Goal: Task Accomplishment & Management: Manage account settings

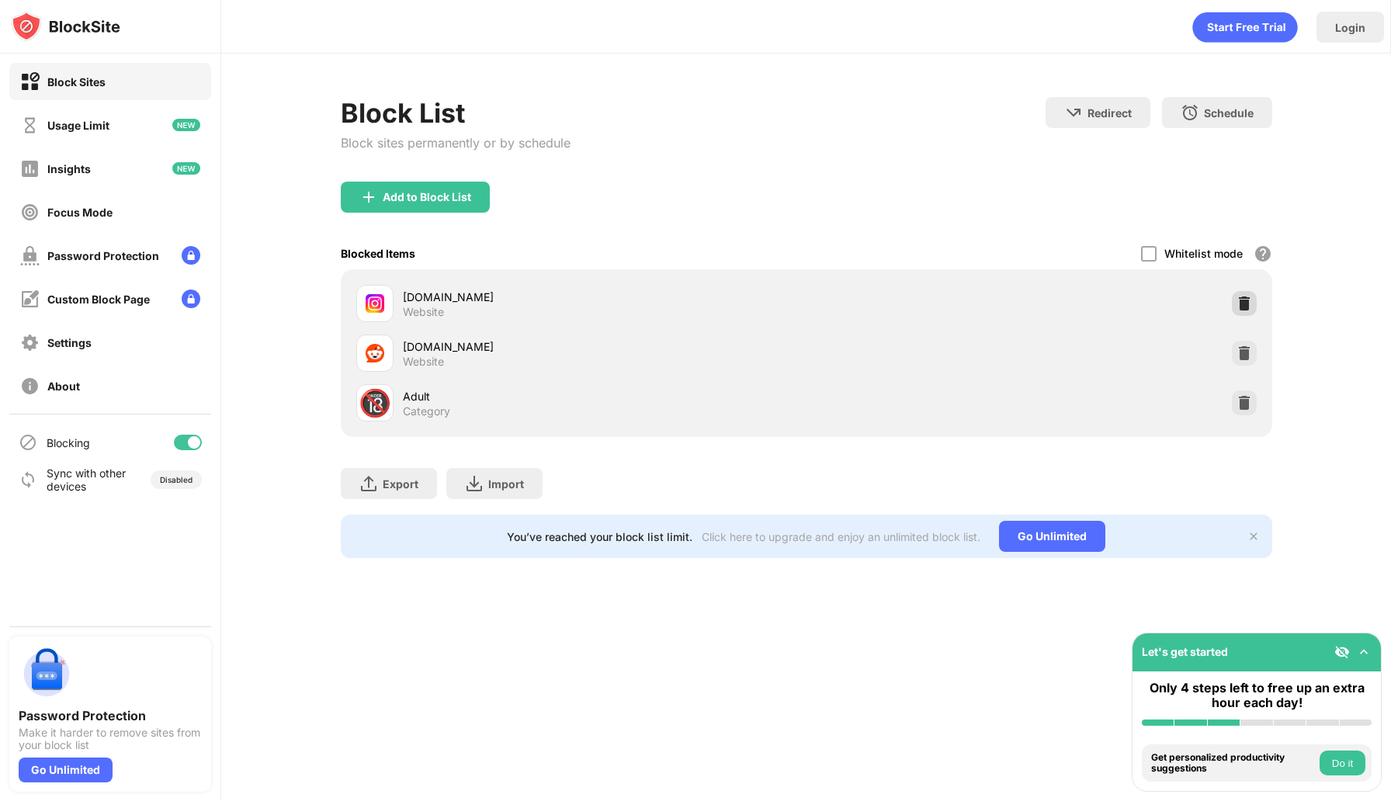
click at [1246, 304] on img at bounding box center [1245, 304] width 16 height 16
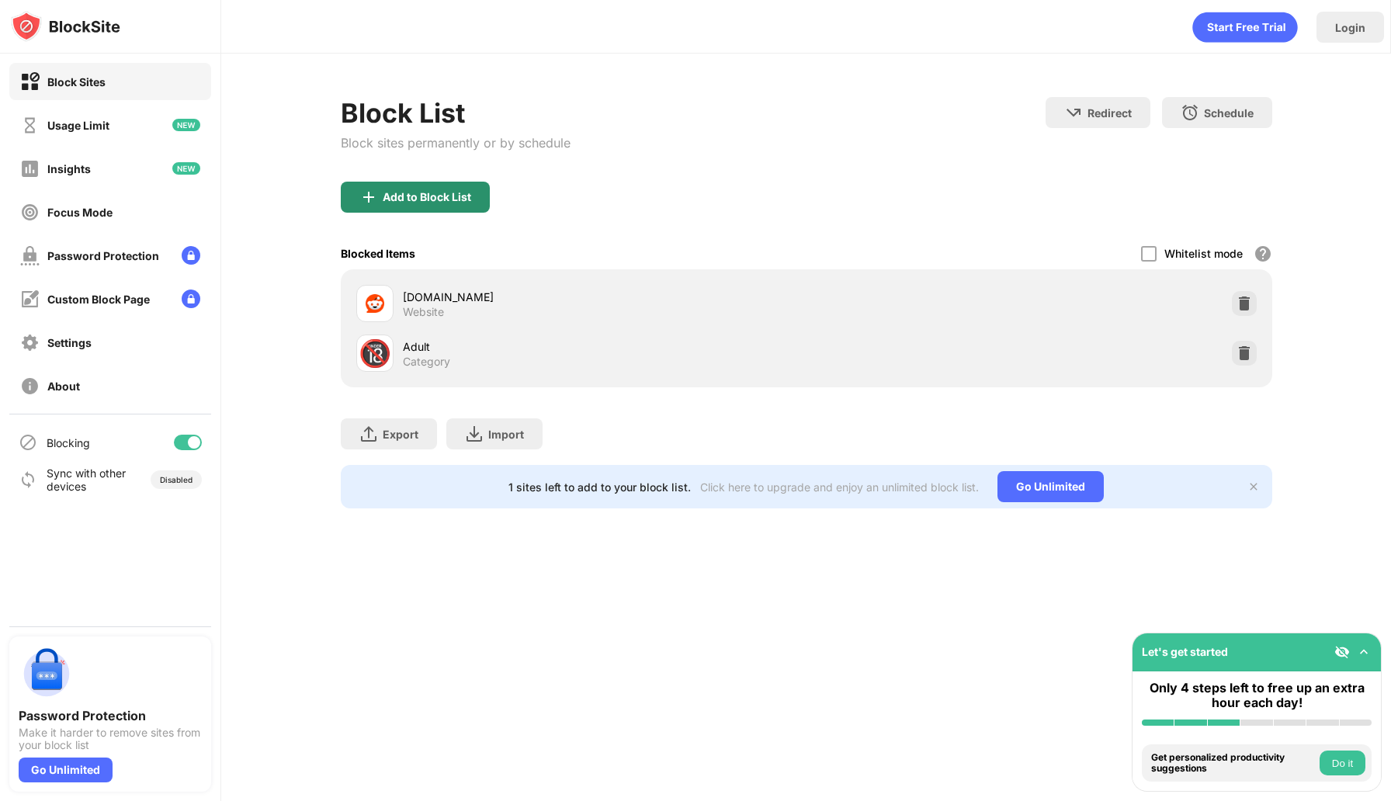
click at [397, 197] on div "Add to Block List" at bounding box center [427, 197] width 88 height 12
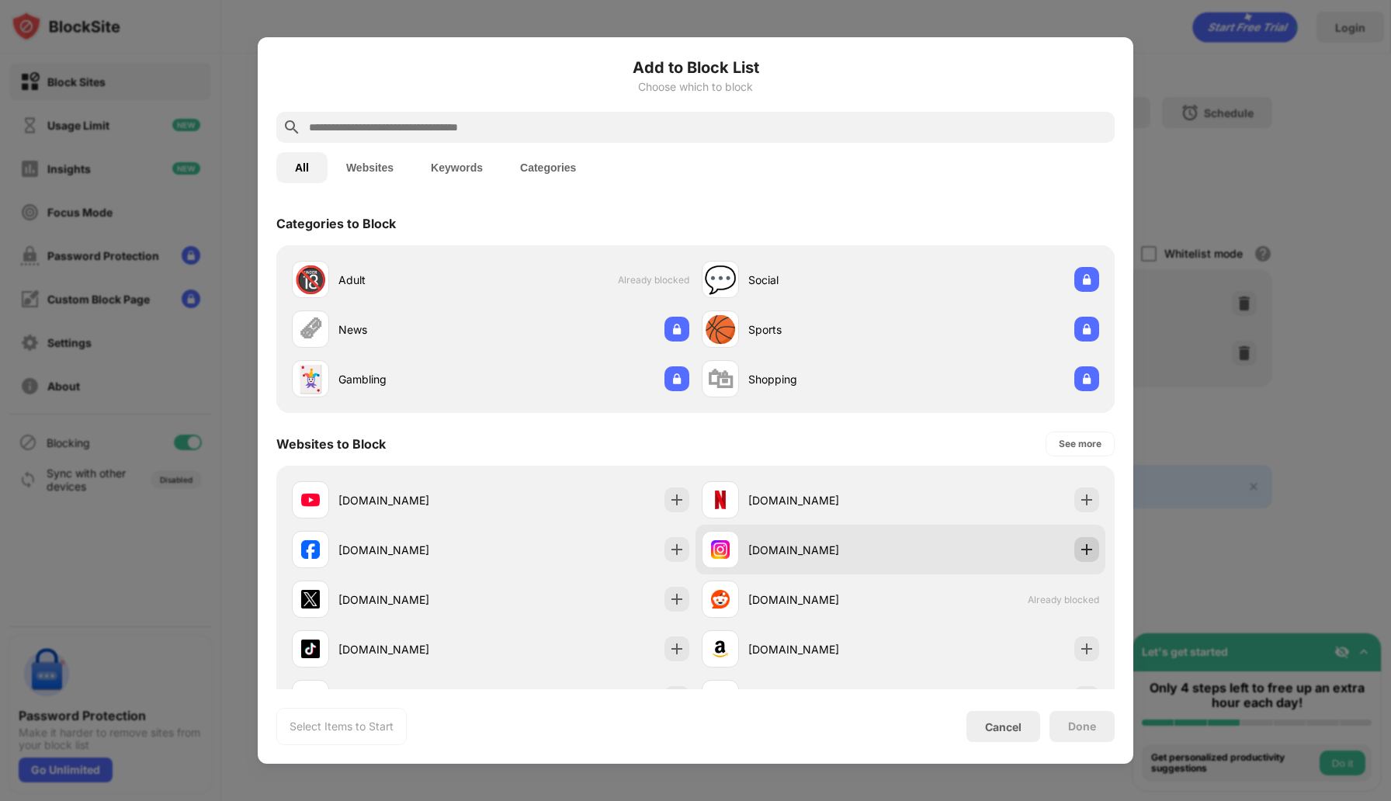
click at [1093, 547] on img at bounding box center [1087, 550] width 16 height 16
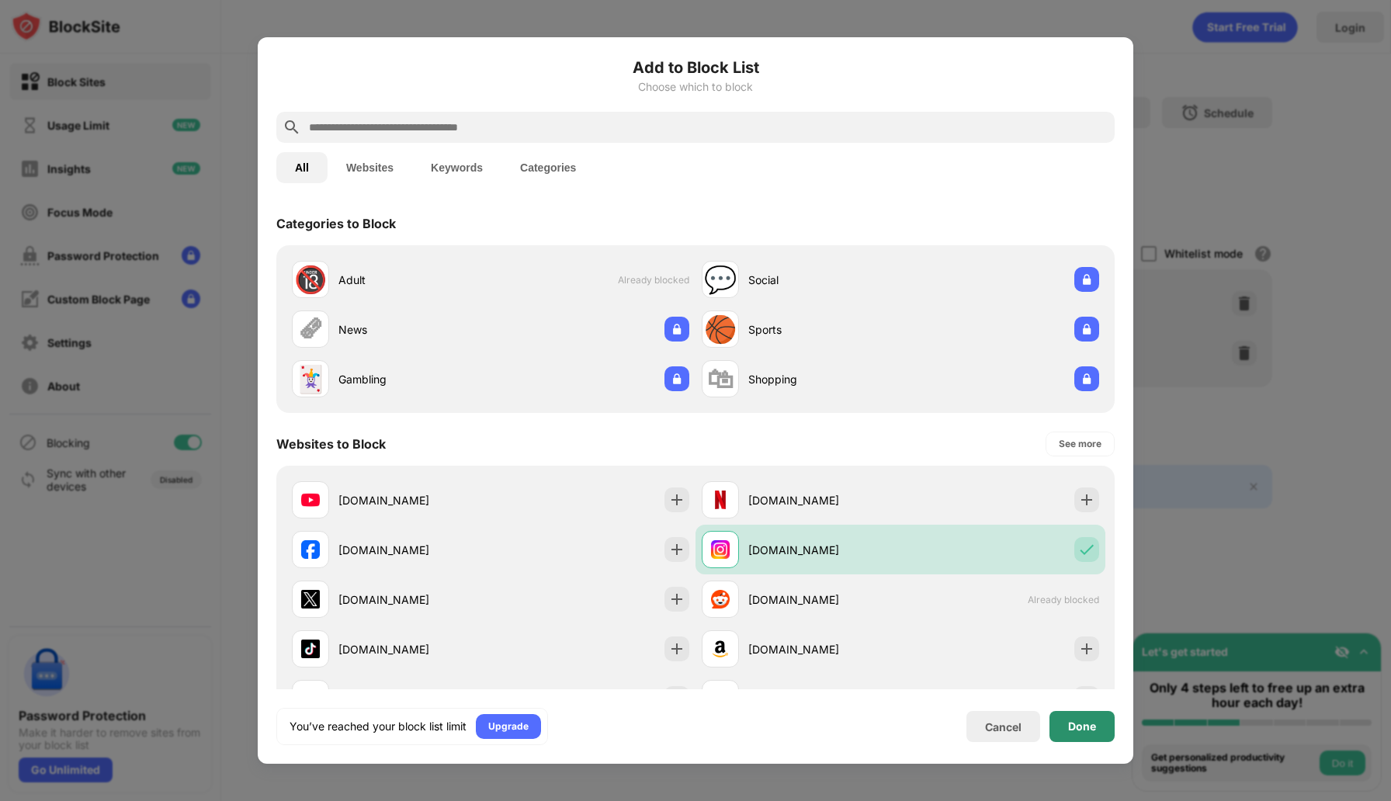
click at [1086, 716] on div "Done" at bounding box center [1082, 726] width 65 height 31
